Goal: Information Seeking & Learning: Learn about a topic

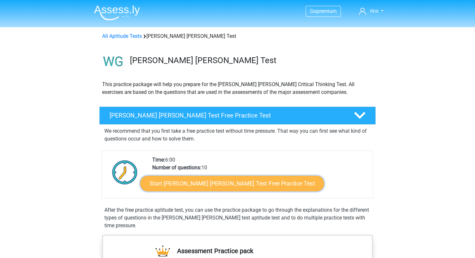
click at [195, 179] on link "Start [PERSON_NAME] [PERSON_NAME] Test Free Practice Test" at bounding box center [232, 184] width 184 height 16
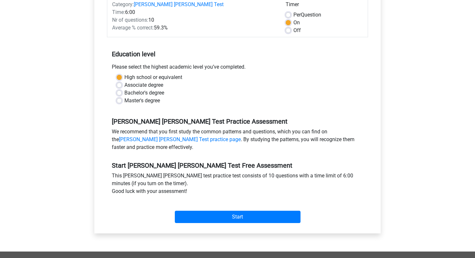
scroll to position [253, 0]
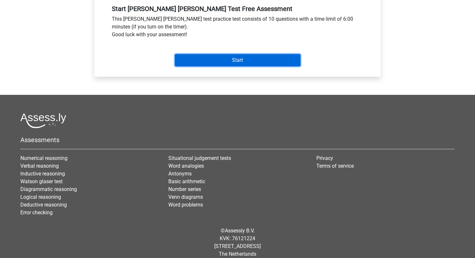
click at [220, 56] on input "Start" at bounding box center [238, 60] width 126 height 12
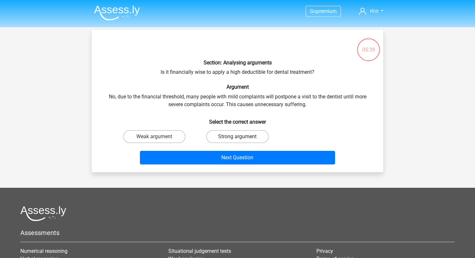
click at [233, 138] on label "Strong argument" at bounding box center [237, 136] width 62 height 13
click at [238, 138] on input "Strong argument" at bounding box center [240, 138] width 4 height 4
radio input "true"
click at [242, 165] on div "Next Question" at bounding box center [238, 159] width 250 height 16
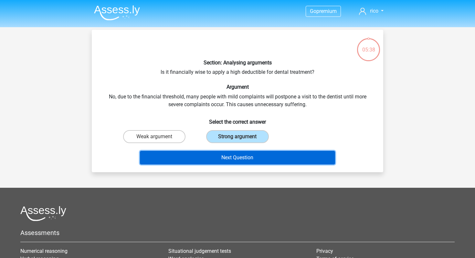
click at [240, 157] on button "Next Question" at bounding box center [238, 158] width 196 height 14
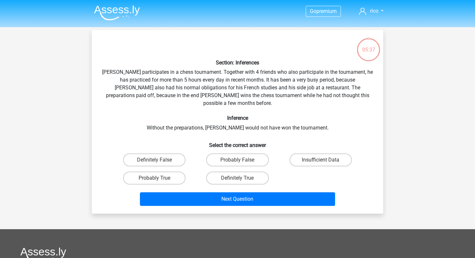
scroll to position [30, 0]
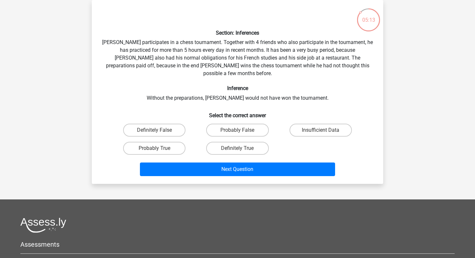
click at [185, 143] on div "Probably True" at bounding box center [154, 148] width 78 height 13
click at [177, 143] on label "Probably True" at bounding box center [154, 148] width 62 height 13
click at [159, 148] on input "Probably True" at bounding box center [157, 150] width 4 height 4
radio input "true"
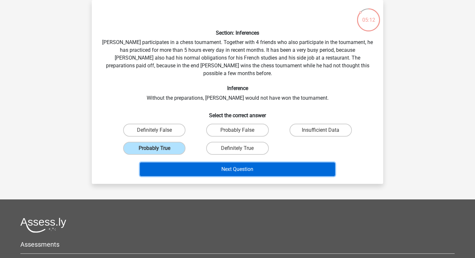
click at [199, 163] on button "Next Question" at bounding box center [238, 169] width 196 height 14
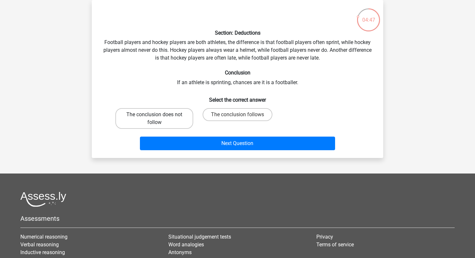
click at [174, 119] on label "The conclusion does not follow" at bounding box center [154, 118] width 78 height 21
click at [159, 119] on input "The conclusion does not follow" at bounding box center [157, 116] width 4 height 4
radio input "true"
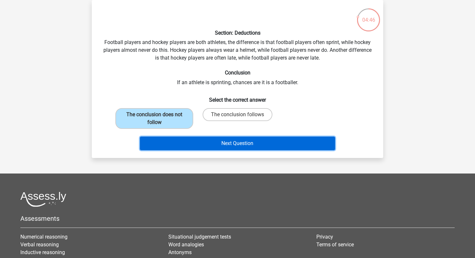
click at [209, 147] on button "Next Question" at bounding box center [238, 143] width 196 height 14
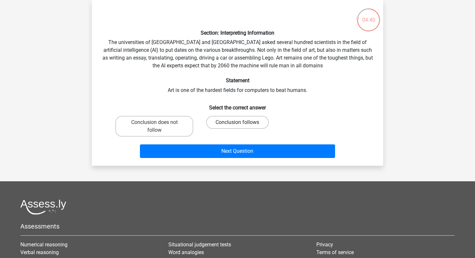
click at [218, 120] on label "Conclusion follows" at bounding box center [237, 122] width 62 height 13
click at [238, 122] on input "Conclusion follows" at bounding box center [240, 124] width 4 height 4
radio input "true"
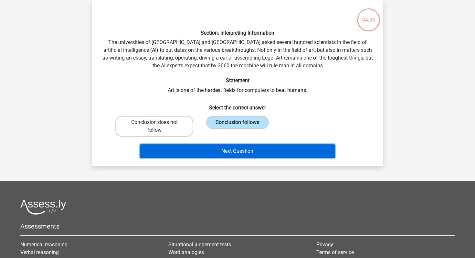
click at [221, 149] on button "Next Question" at bounding box center [238, 151] width 196 height 14
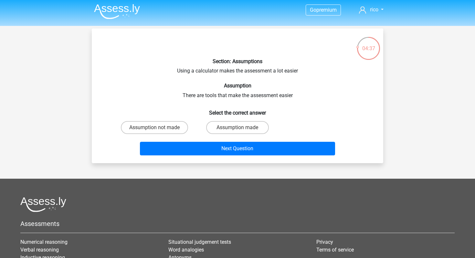
scroll to position [0, 0]
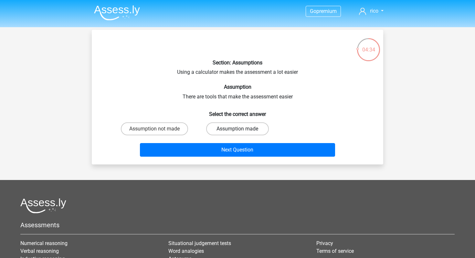
click at [232, 133] on label "Assumption made" at bounding box center [237, 128] width 62 height 13
click at [238, 133] on input "Assumption made" at bounding box center [240, 131] width 4 height 4
radio input "true"
click at [232, 133] on label "Assumption made" at bounding box center [237, 128] width 62 height 13
click at [238, 133] on input "Assumption made" at bounding box center [240, 131] width 4 height 4
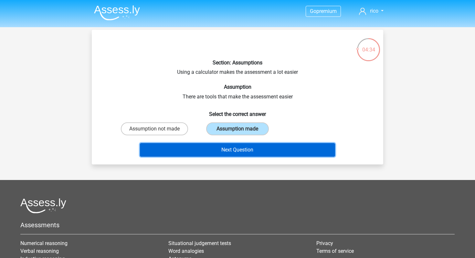
click at [241, 147] on button "Next Question" at bounding box center [238, 150] width 196 height 14
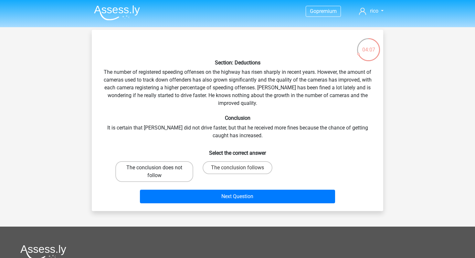
click at [186, 166] on label "The conclusion does not follow" at bounding box center [154, 171] width 78 height 21
click at [159, 168] on input "The conclusion does not follow" at bounding box center [157, 170] width 4 height 4
radio input "true"
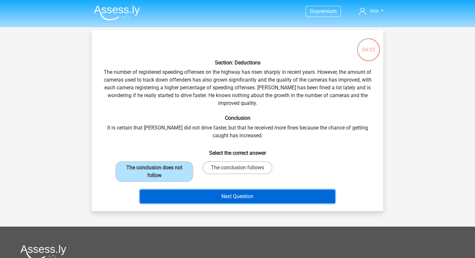
click at [205, 195] on button "Next Question" at bounding box center [238, 197] width 196 height 14
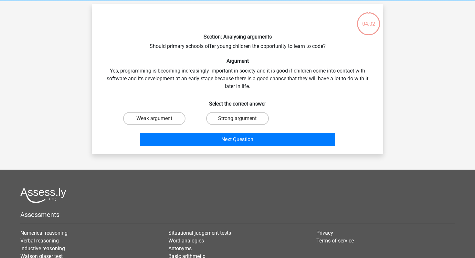
scroll to position [30, 0]
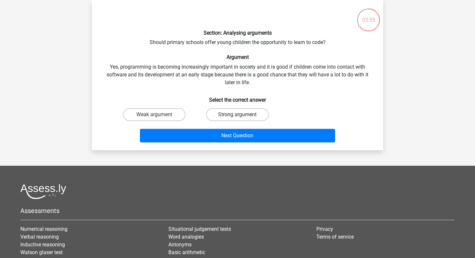
click at [242, 118] on label "Strong argument" at bounding box center [237, 114] width 62 height 13
click at [242, 118] on input "Strong argument" at bounding box center [240, 116] width 4 height 4
radio input "true"
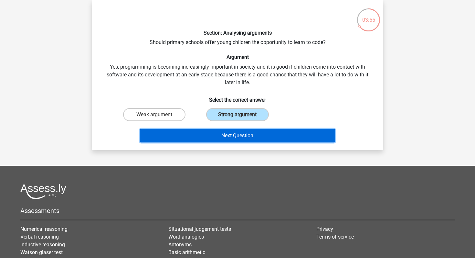
click at [245, 132] on button "Next Question" at bounding box center [238, 136] width 196 height 14
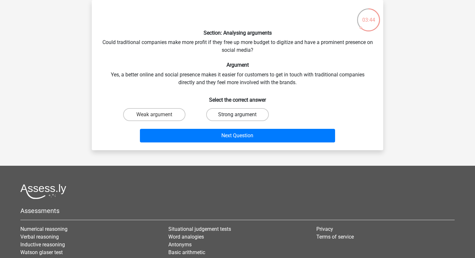
click at [245, 118] on label "Strong argument" at bounding box center [237, 114] width 62 height 13
click at [242, 118] on input "Strong argument" at bounding box center [240, 116] width 4 height 4
radio input "true"
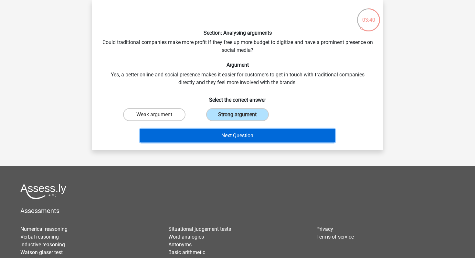
click at [253, 131] on button "Next Question" at bounding box center [238, 136] width 196 height 14
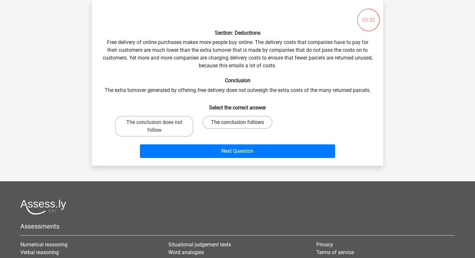
click at [244, 120] on label "The conclusion follows" at bounding box center [238, 122] width 70 height 13
click at [242, 122] on input "The conclusion follows" at bounding box center [240, 124] width 4 height 4
radio input "true"
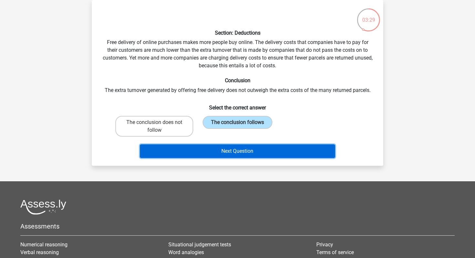
click at [254, 146] on button "Next Question" at bounding box center [238, 151] width 196 height 14
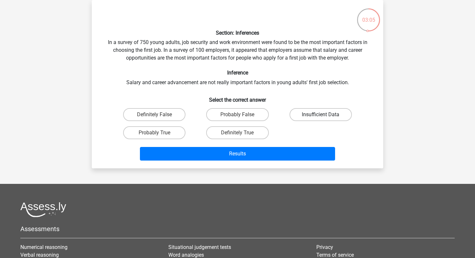
click at [304, 116] on label "Insufficient Data" at bounding box center [321, 114] width 62 height 13
click at [321, 116] on input "Insufficient Data" at bounding box center [323, 116] width 4 height 4
radio input "true"
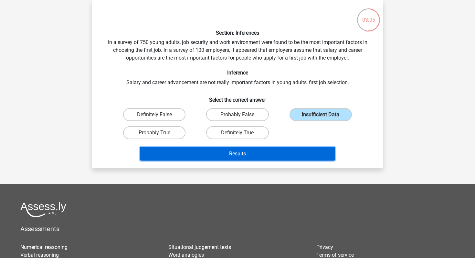
click at [286, 157] on button "Results" at bounding box center [238, 154] width 196 height 14
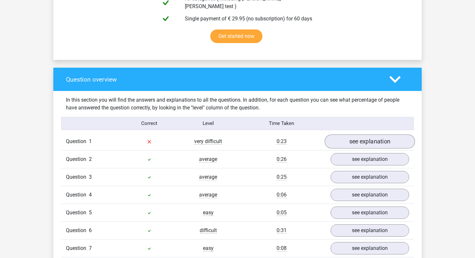
scroll to position [425, 0]
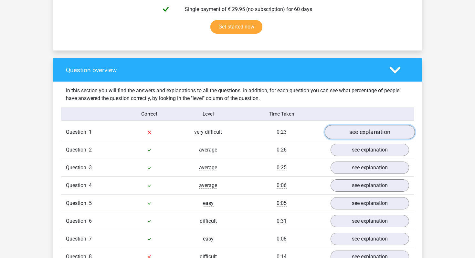
click at [368, 131] on link "see explanation" at bounding box center [370, 132] width 90 height 14
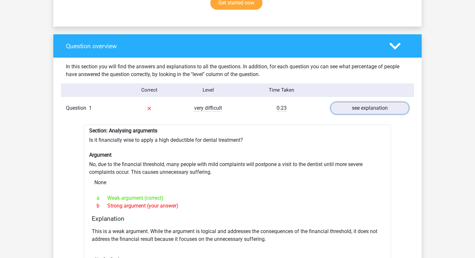
scroll to position [458, 0]
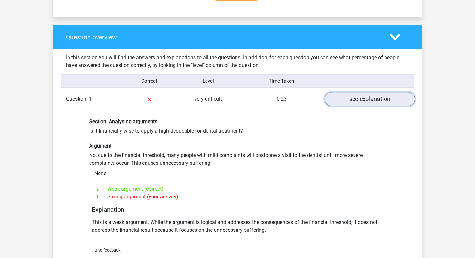
click at [374, 94] on link "see explanation" at bounding box center [370, 99] width 90 height 14
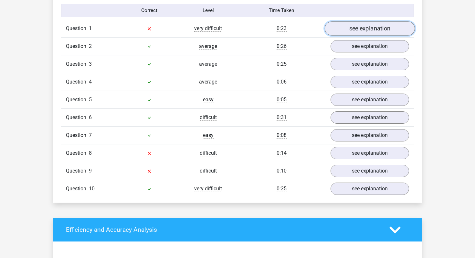
scroll to position [529, 0]
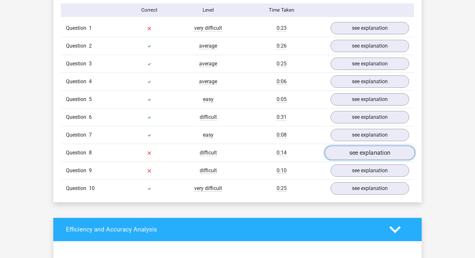
click at [382, 146] on link "see explanation" at bounding box center [370, 153] width 90 height 14
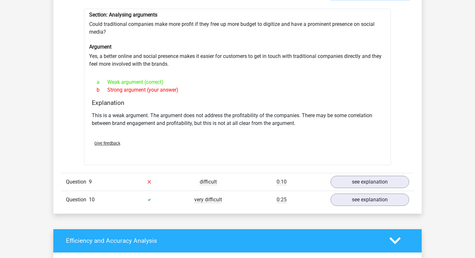
scroll to position [691, 0]
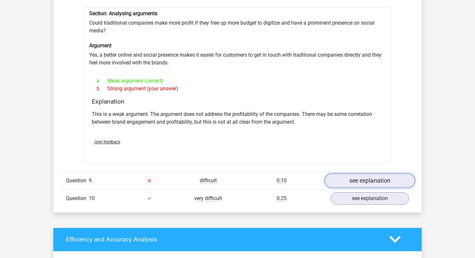
click at [378, 176] on link "see explanation" at bounding box center [370, 180] width 90 height 14
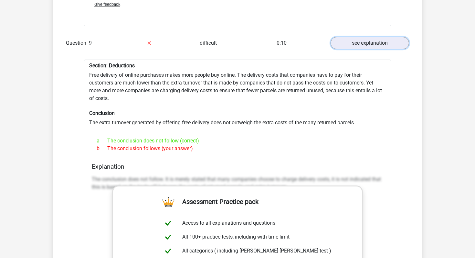
scroll to position [713, 0]
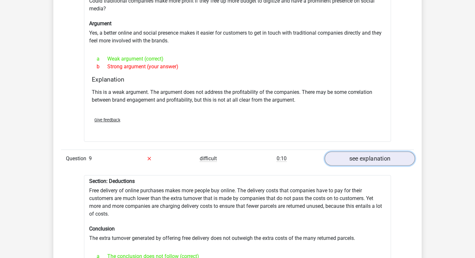
click at [365, 155] on link "see explanation" at bounding box center [370, 158] width 90 height 14
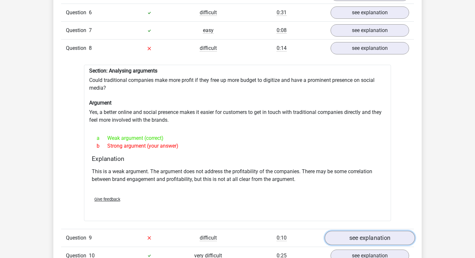
scroll to position [597, 0]
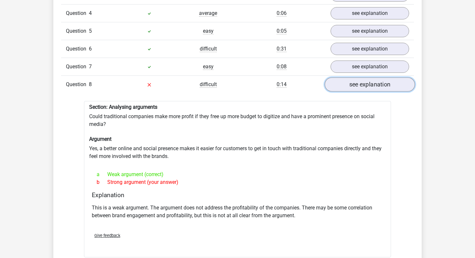
click at [360, 84] on link "see explanation" at bounding box center [370, 84] width 90 height 14
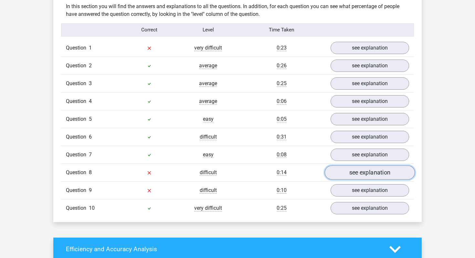
scroll to position [511, 0]
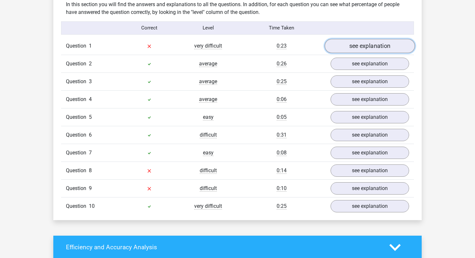
click at [351, 46] on link "see explanation" at bounding box center [370, 46] width 90 height 14
